Goal: Transaction & Acquisition: Purchase product/service

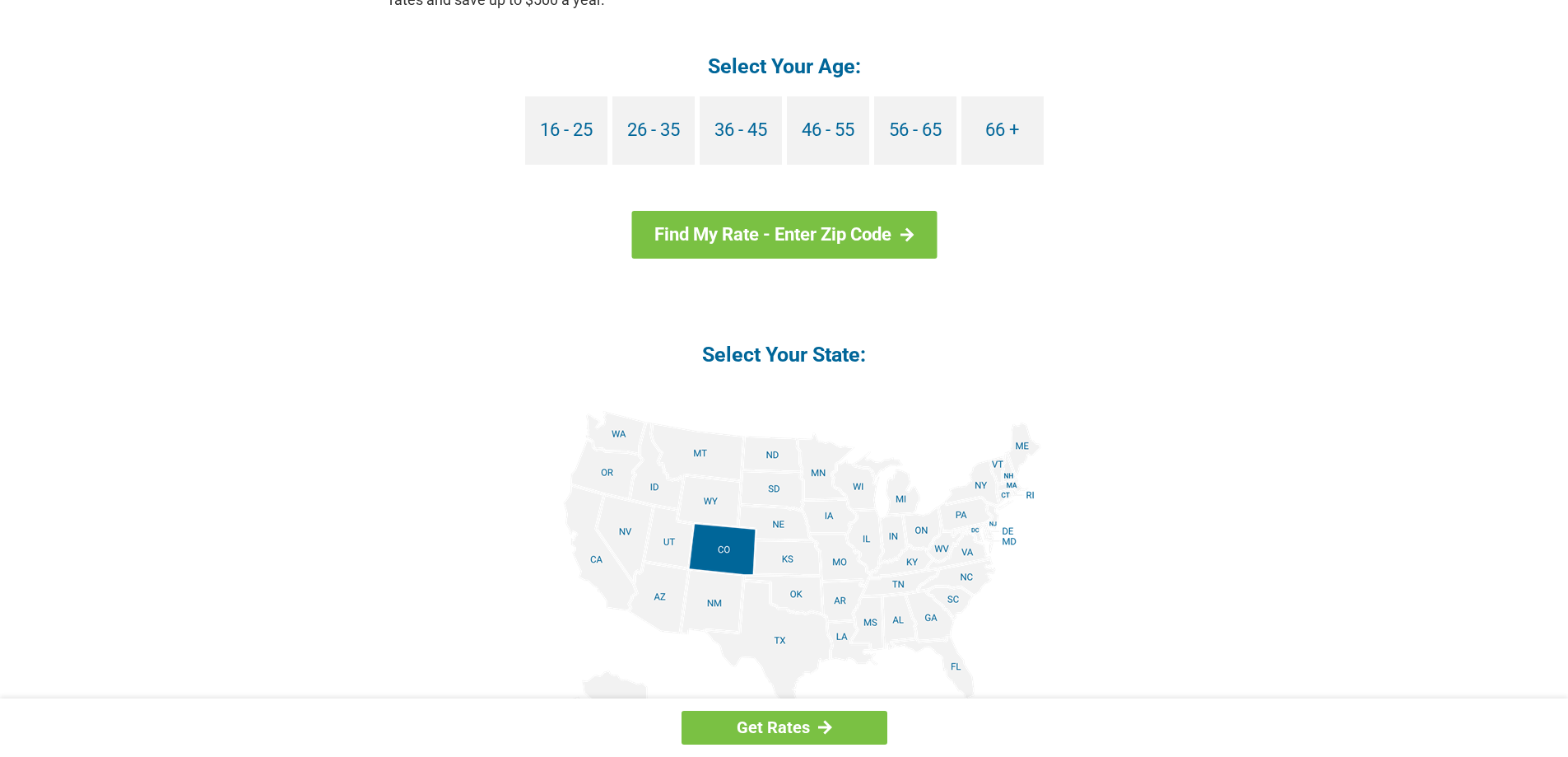
scroll to position [1729, 0]
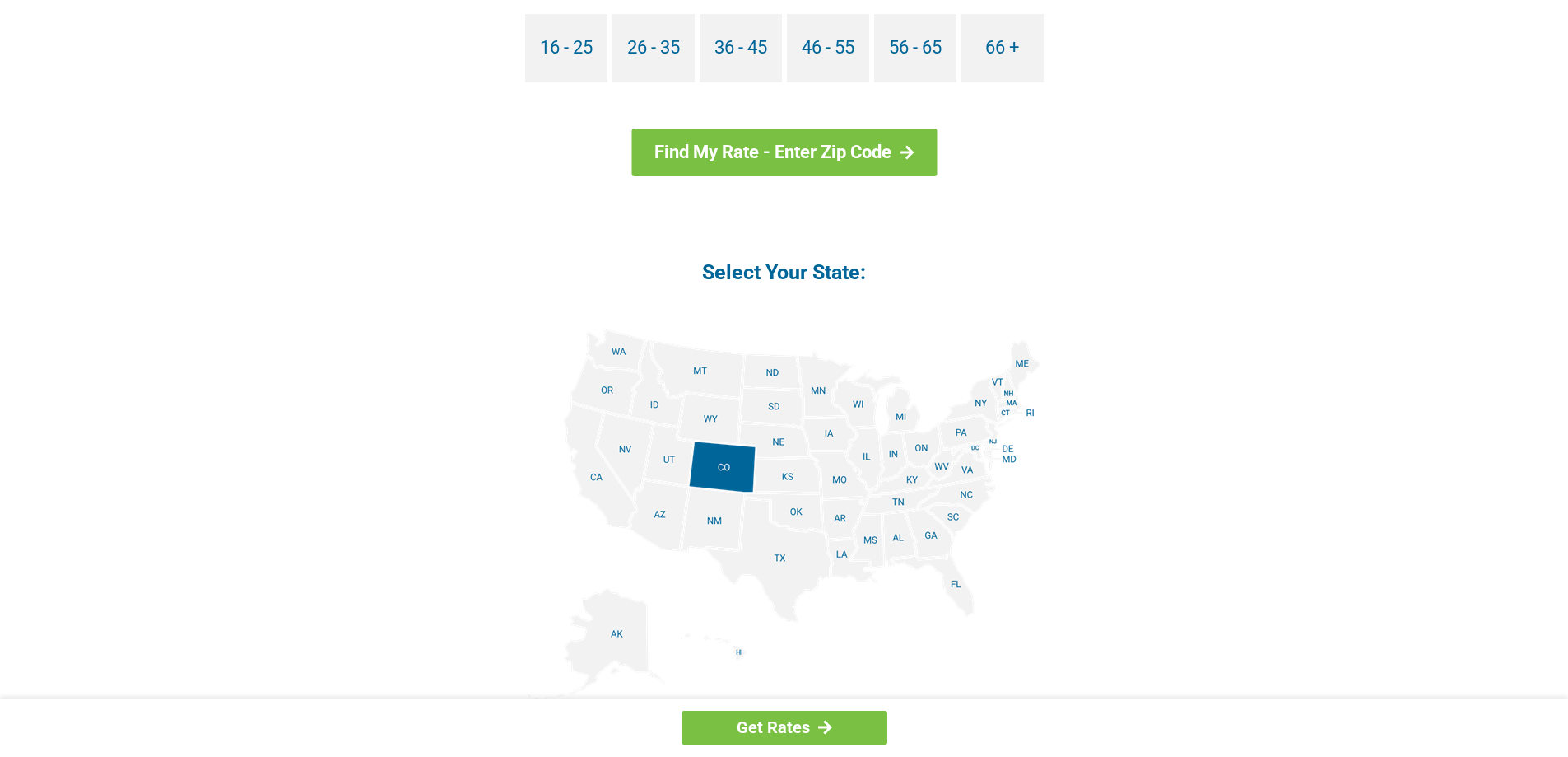
click at [825, 442] on img at bounding box center [784, 514] width 514 height 371
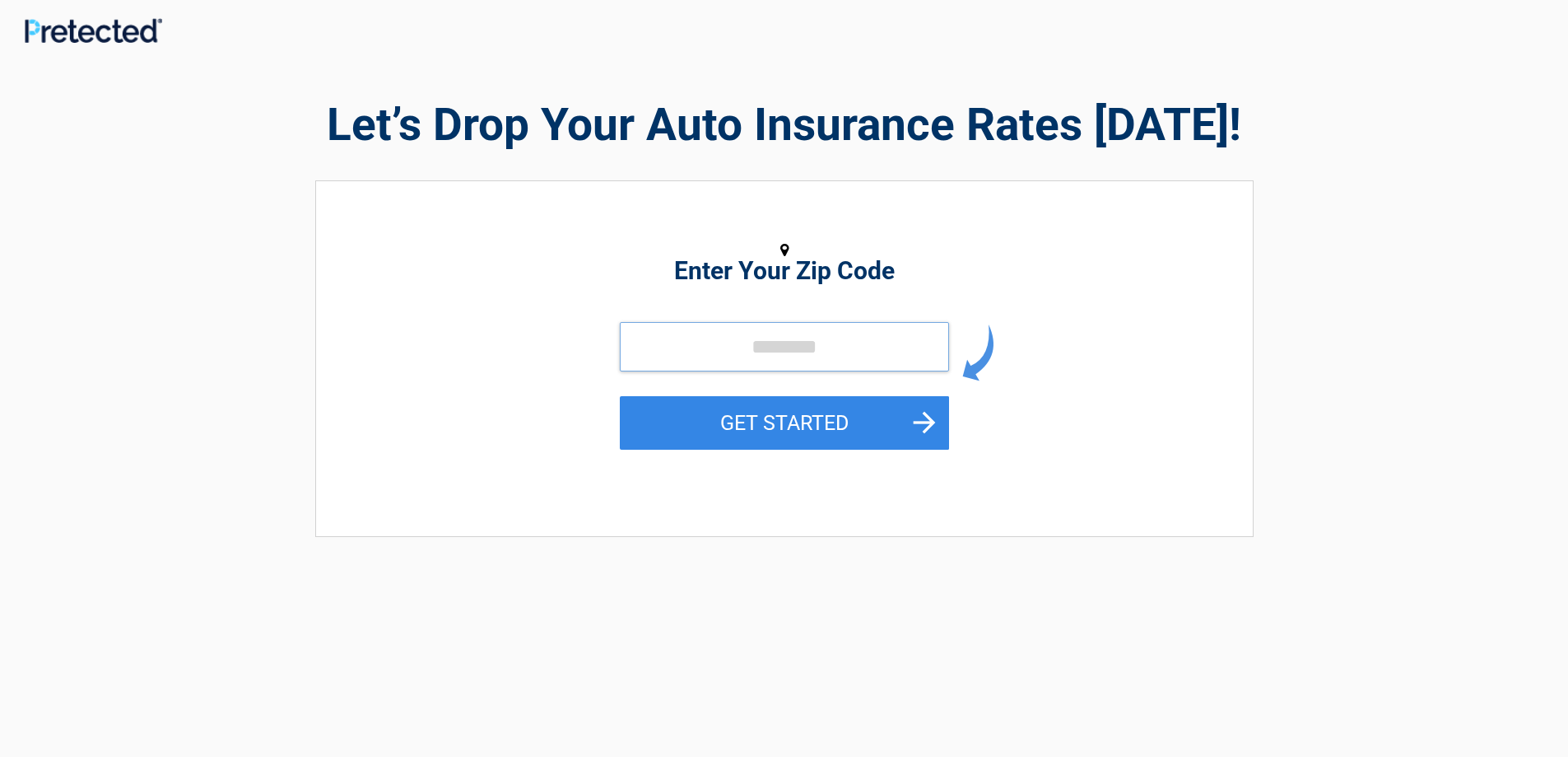
click at [769, 349] on input "tel" at bounding box center [784, 347] width 329 height 50
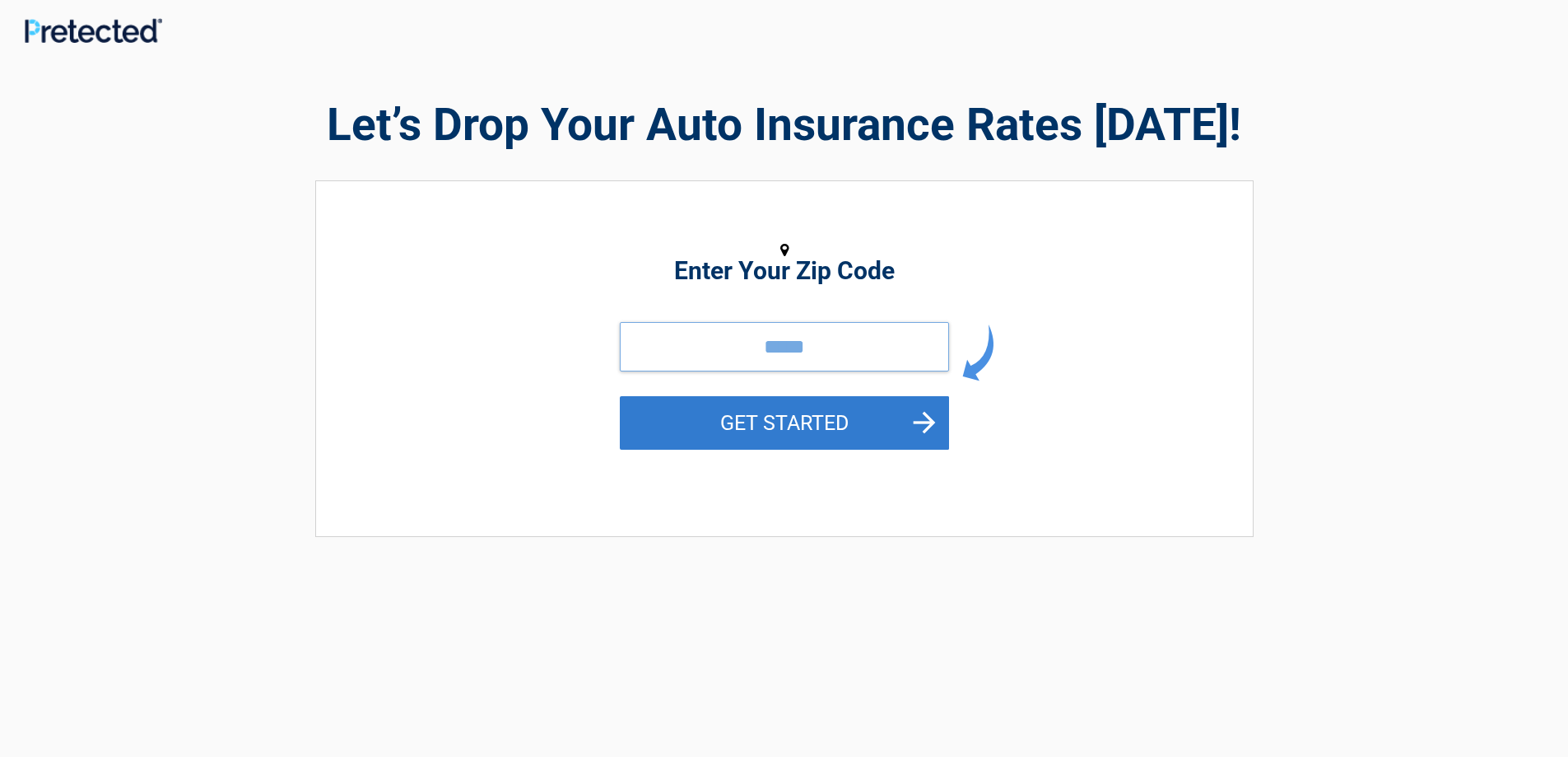
type input "*****"
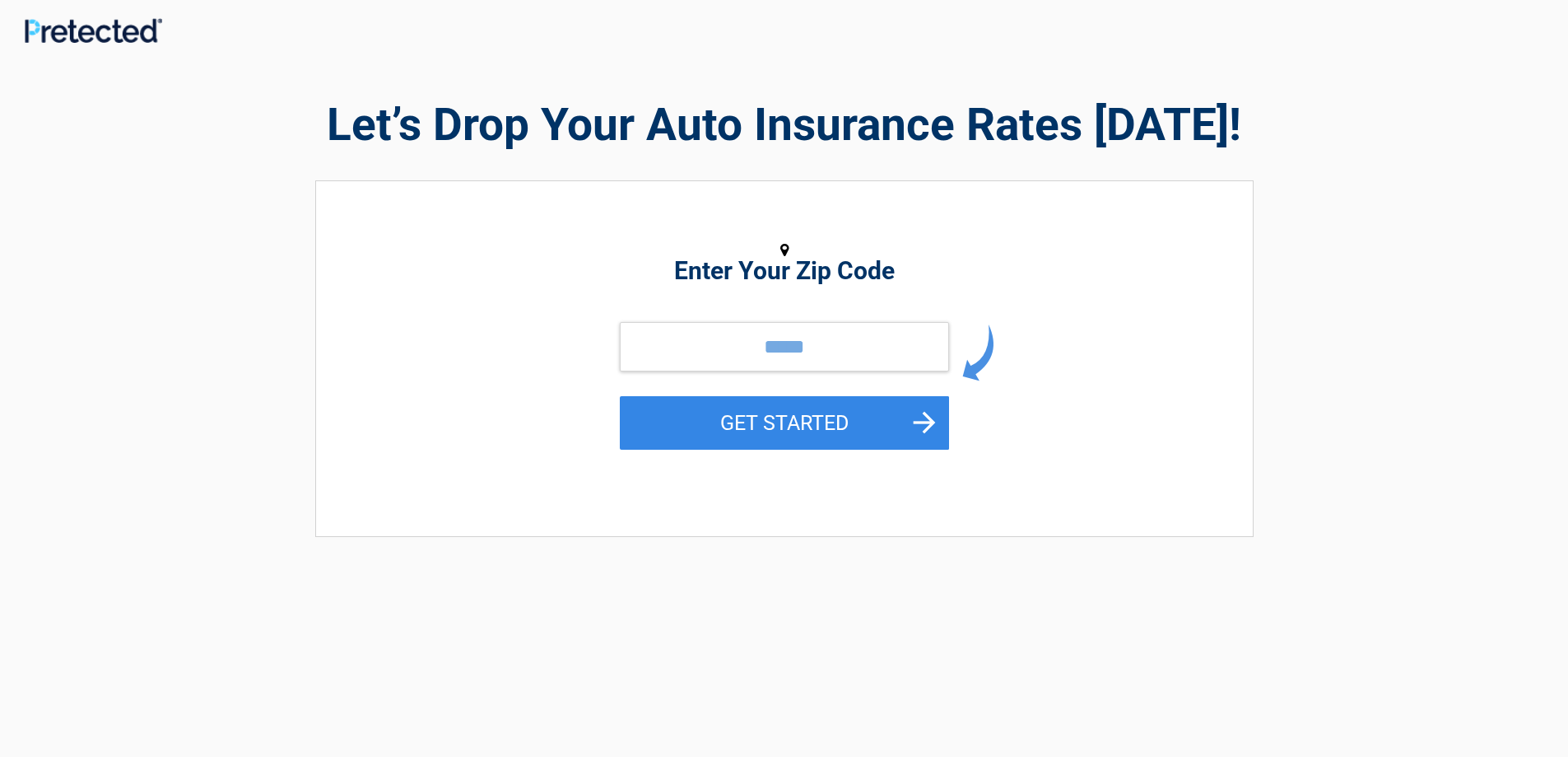
click at [845, 423] on button "GET STARTED" at bounding box center [784, 423] width 329 height 54
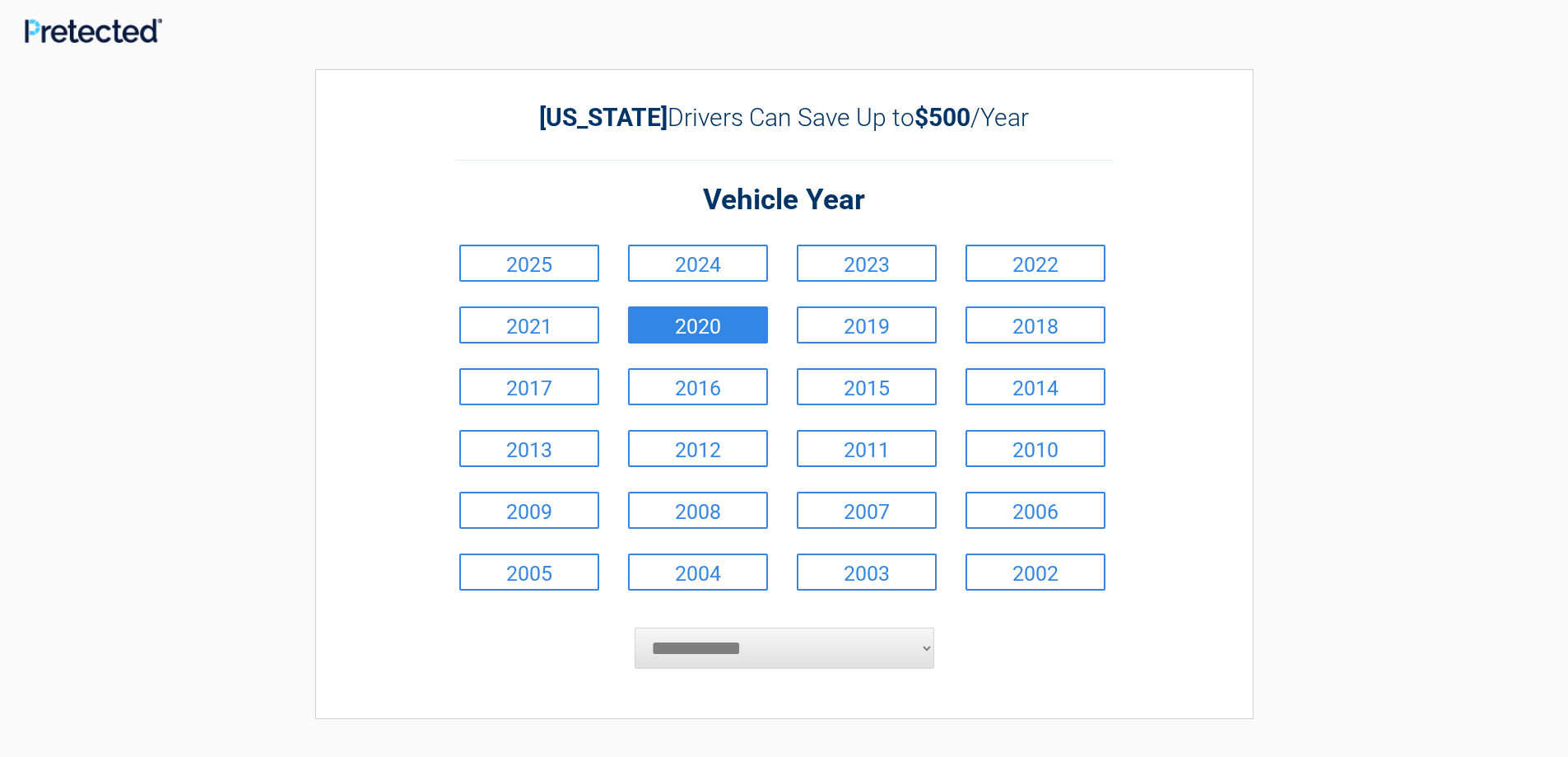
click at [694, 315] on link "2020" at bounding box center [699, 325] width 140 height 37
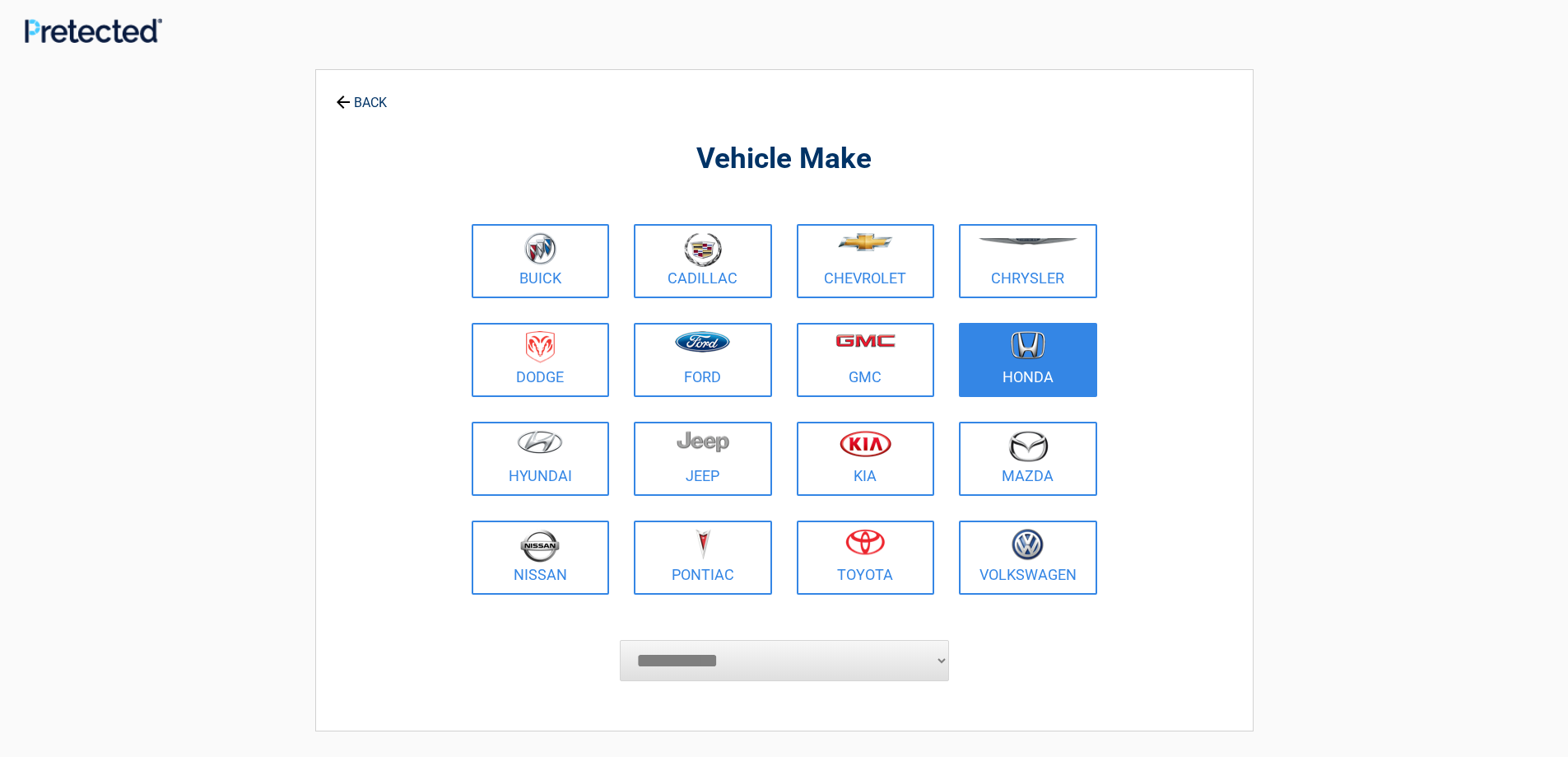
click at [1044, 374] on link "Honda" at bounding box center [1028, 360] width 138 height 74
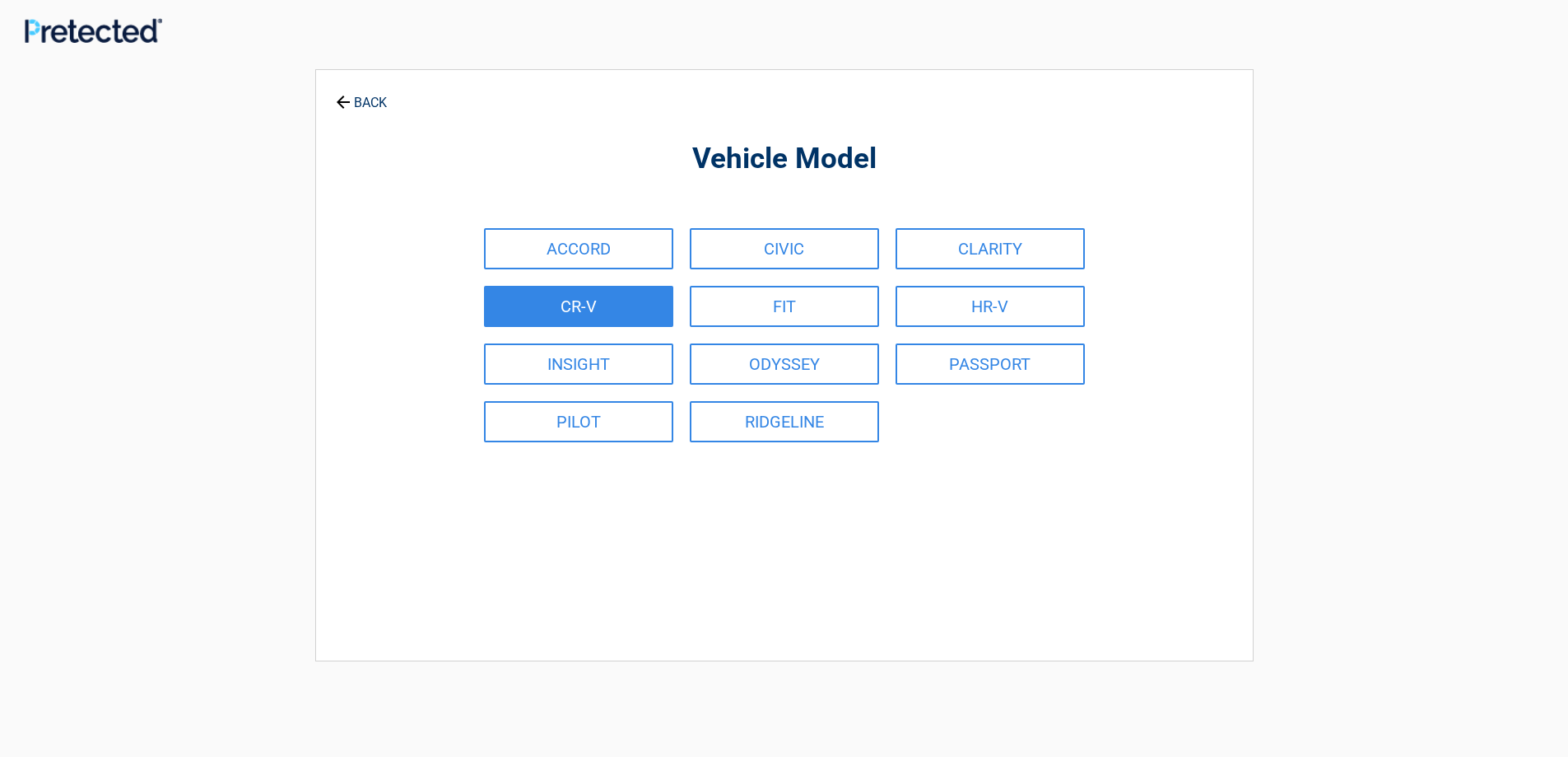
click at [591, 308] on link "CR-V" at bounding box center [578, 306] width 189 height 42
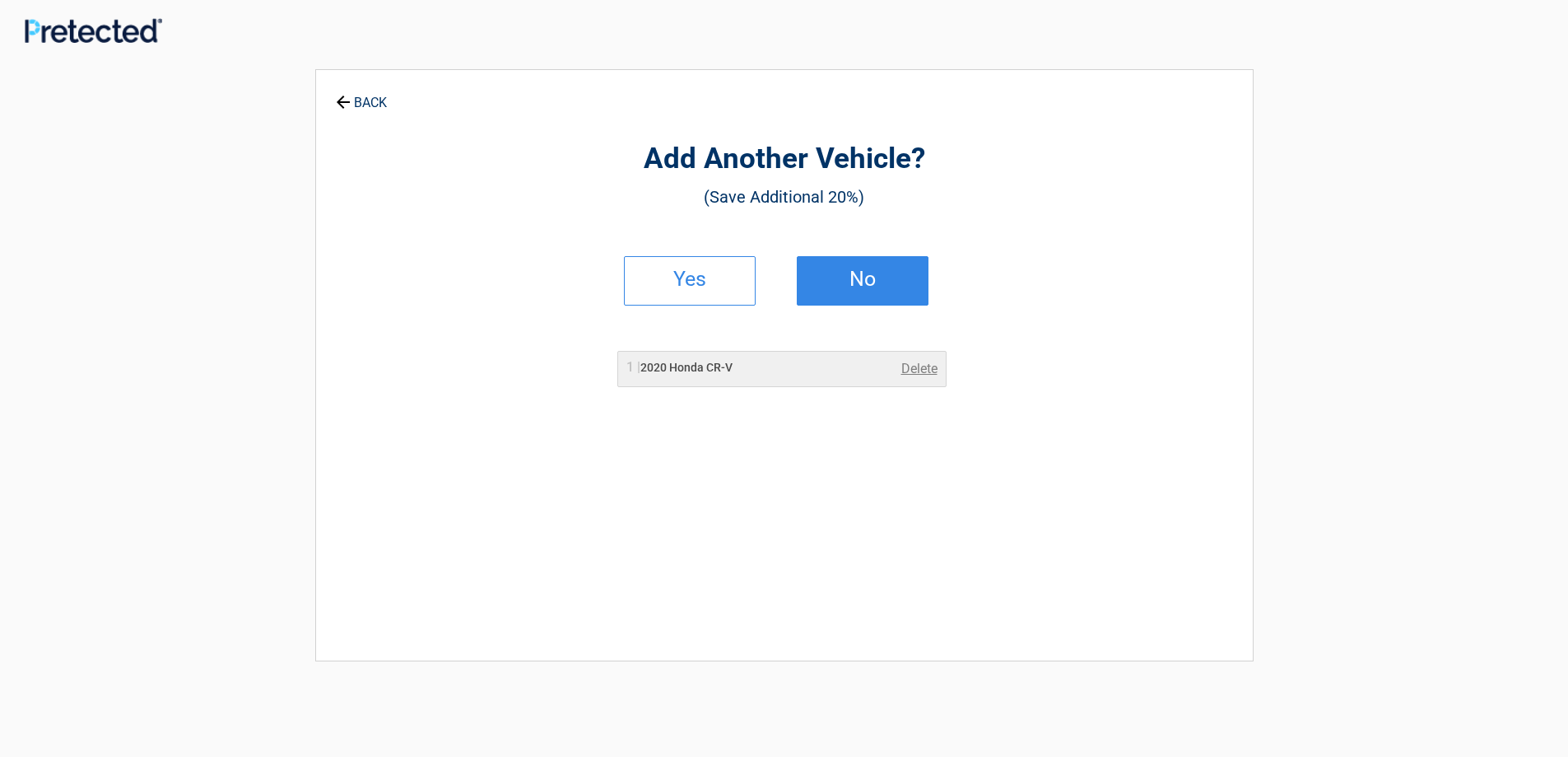
click at [860, 282] on h2 "No" at bounding box center [862, 279] width 97 height 11
